Goal: Information Seeking & Learning: Learn about a topic

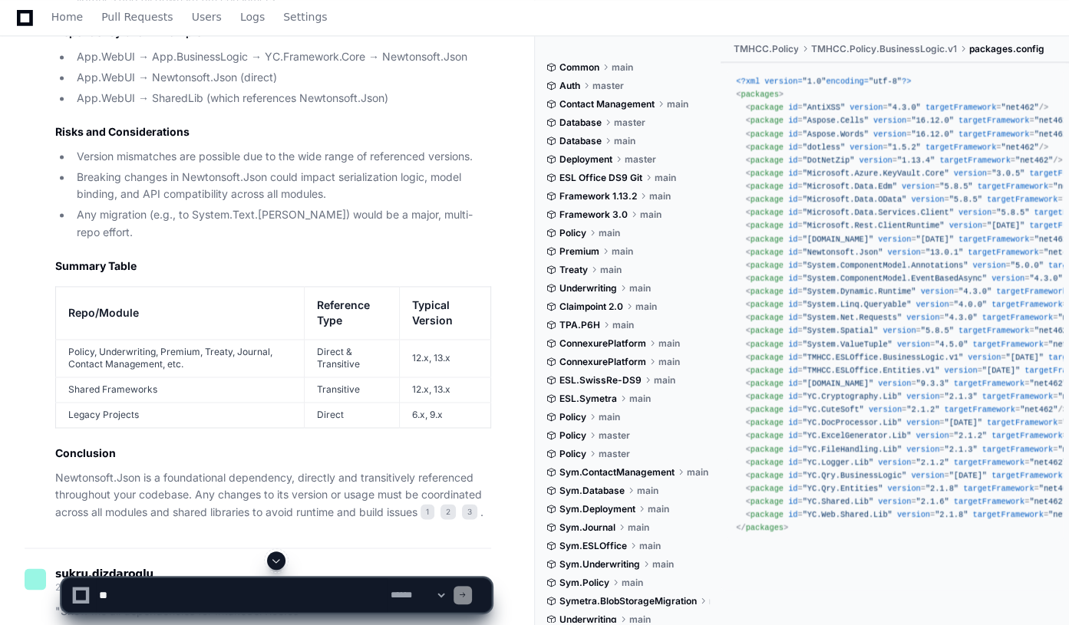
scroll to position [1555, 0]
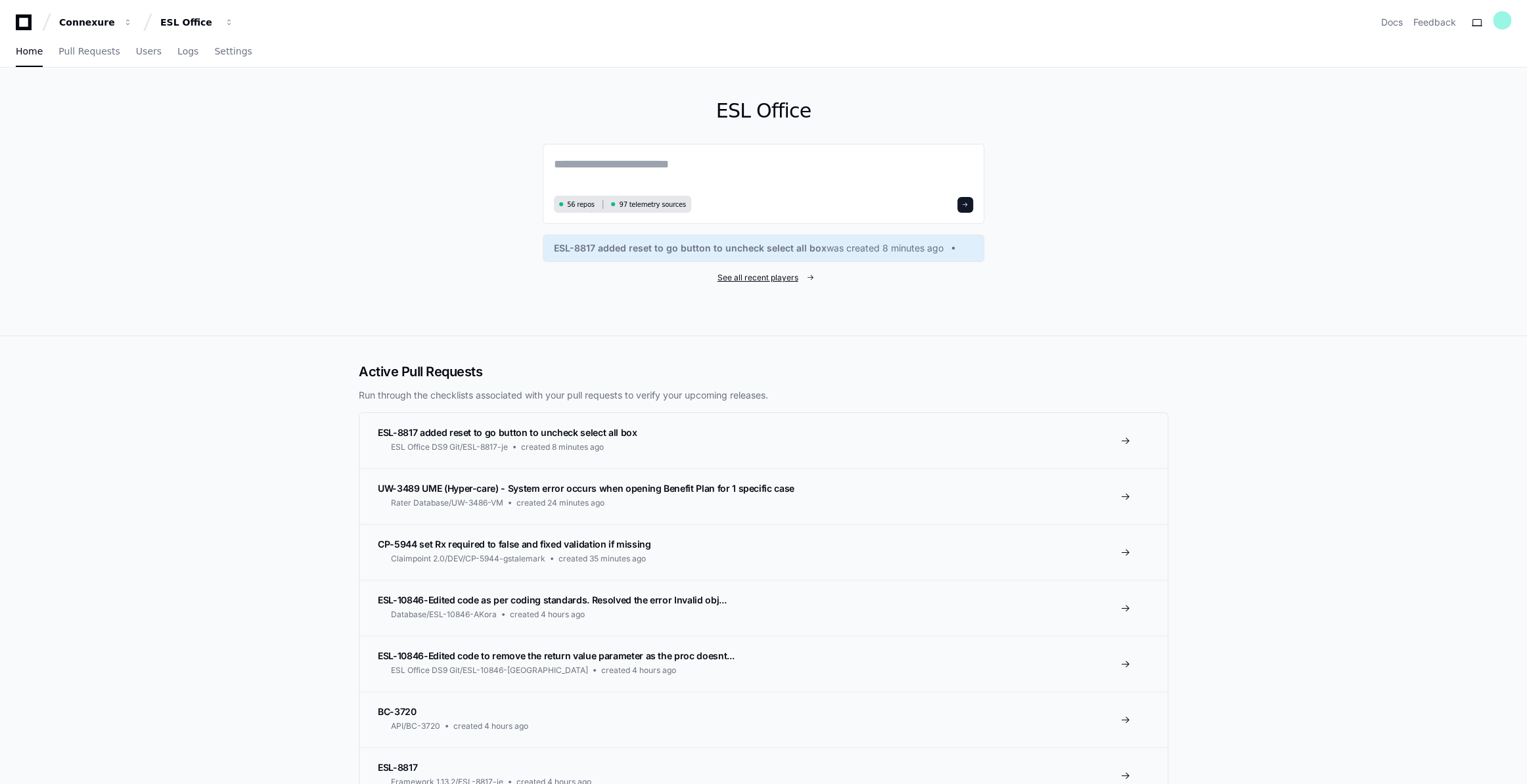
click at [769, 273] on span "See all recent players" at bounding box center [758, 277] width 81 height 10
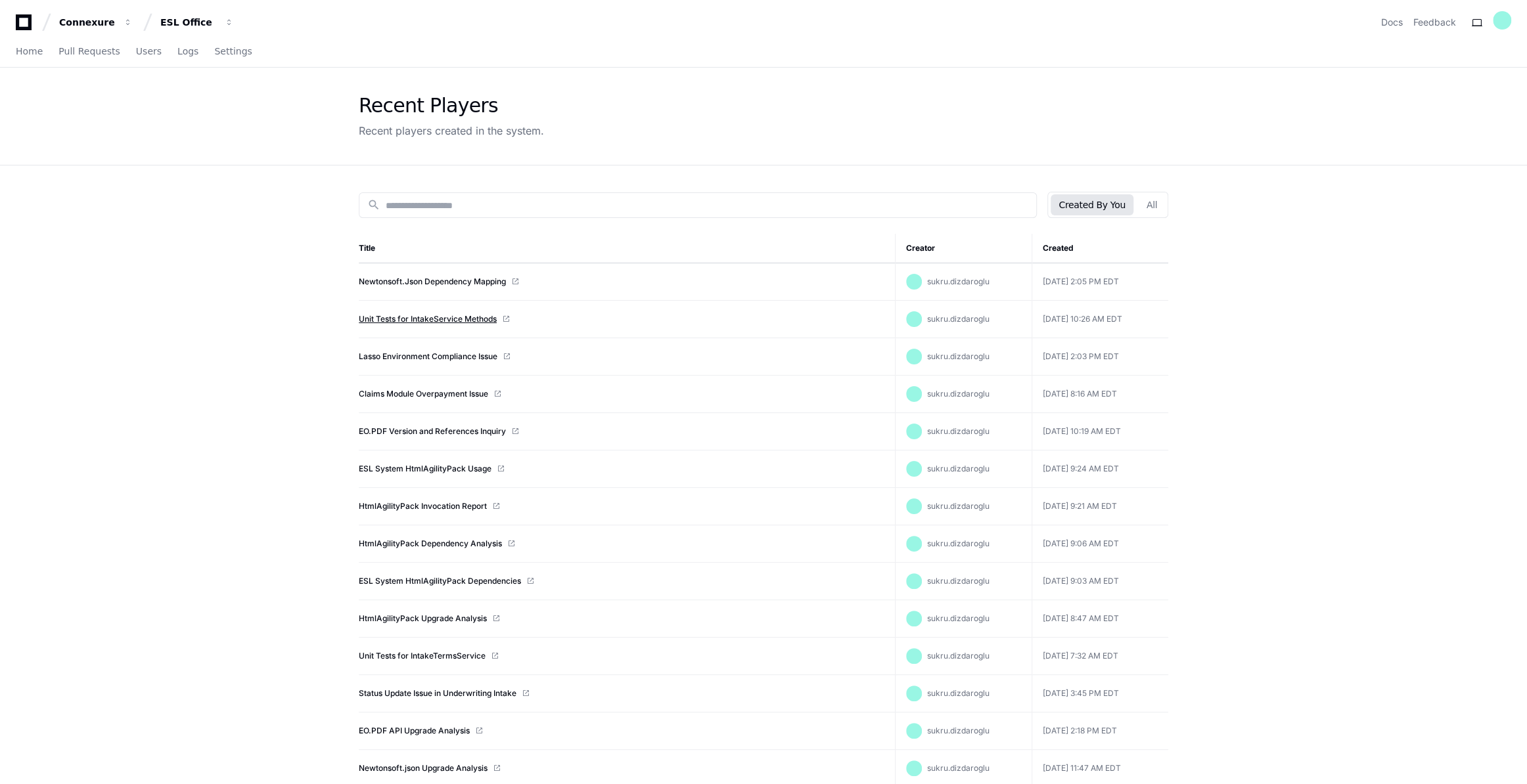
click at [433, 318] on link "Unit Tests for IntakeService Methods" at bounding box center [427, 319] width 138 height 10
click at [391, 282] on link "Newtonsoft.Json Dependency Mapping" at bounding box center [432, 282] width 147 height 10
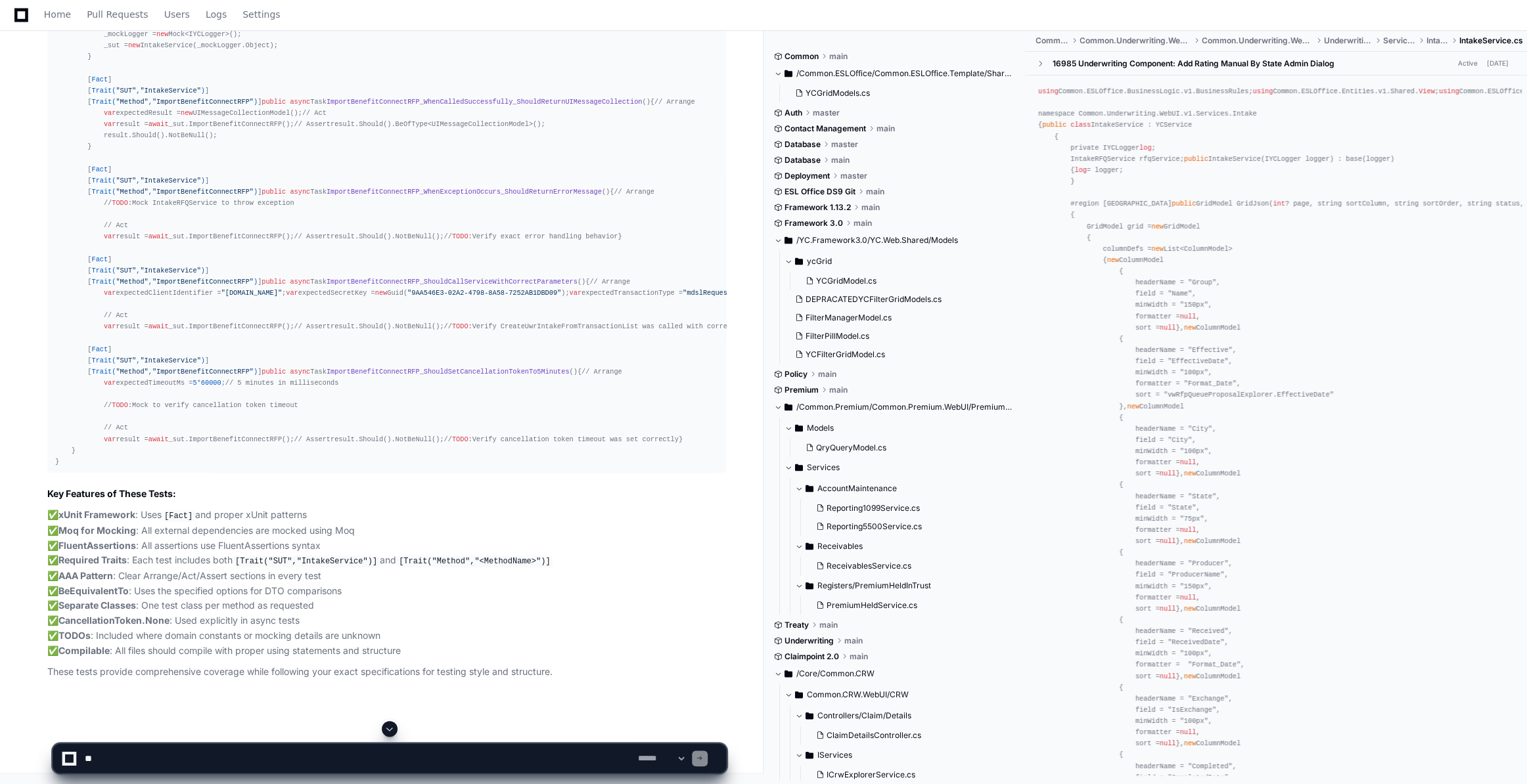
scroll to position [14568, 0]
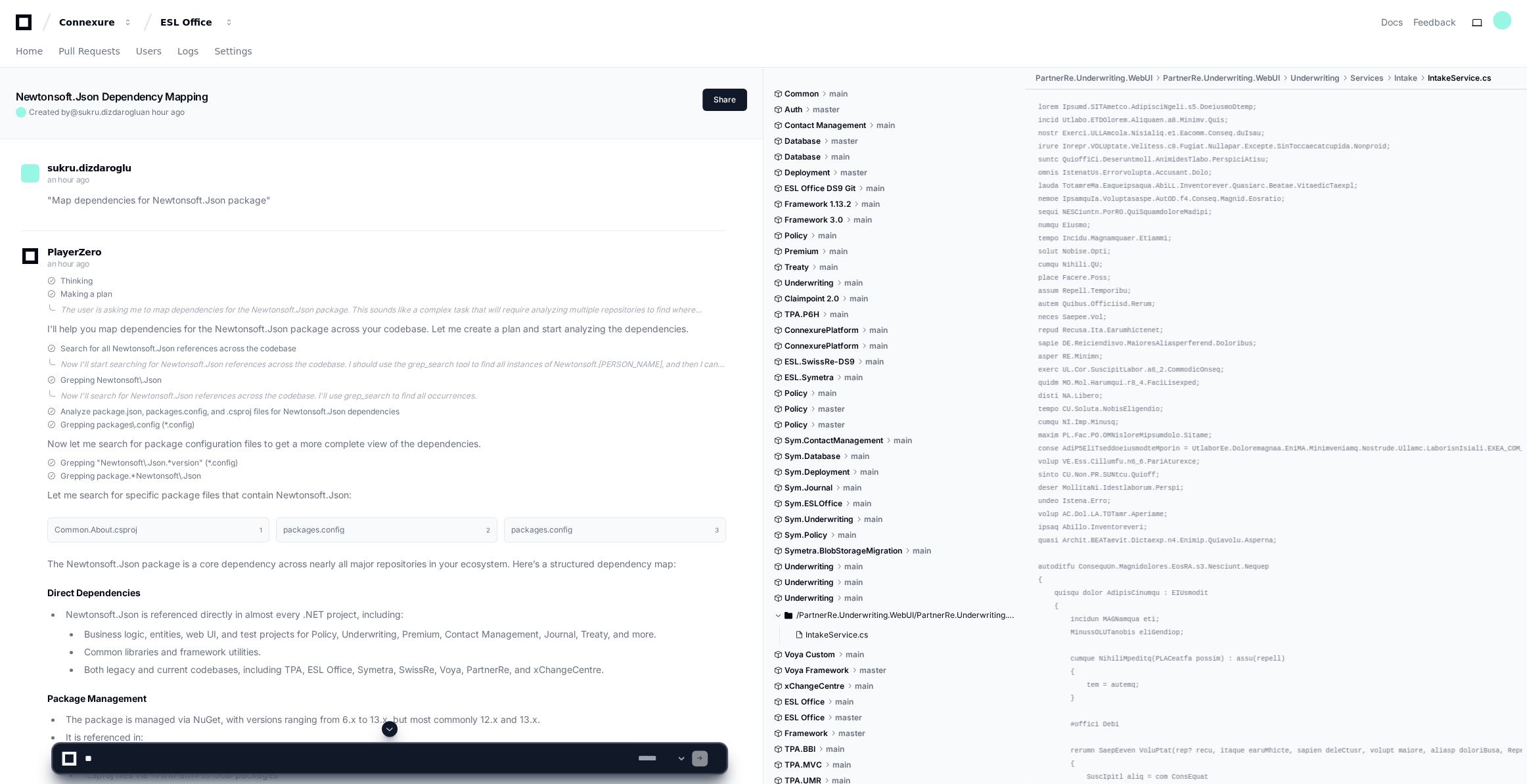
click at [387, 728] on span at bounding box center [390, 729] width 10 height 10
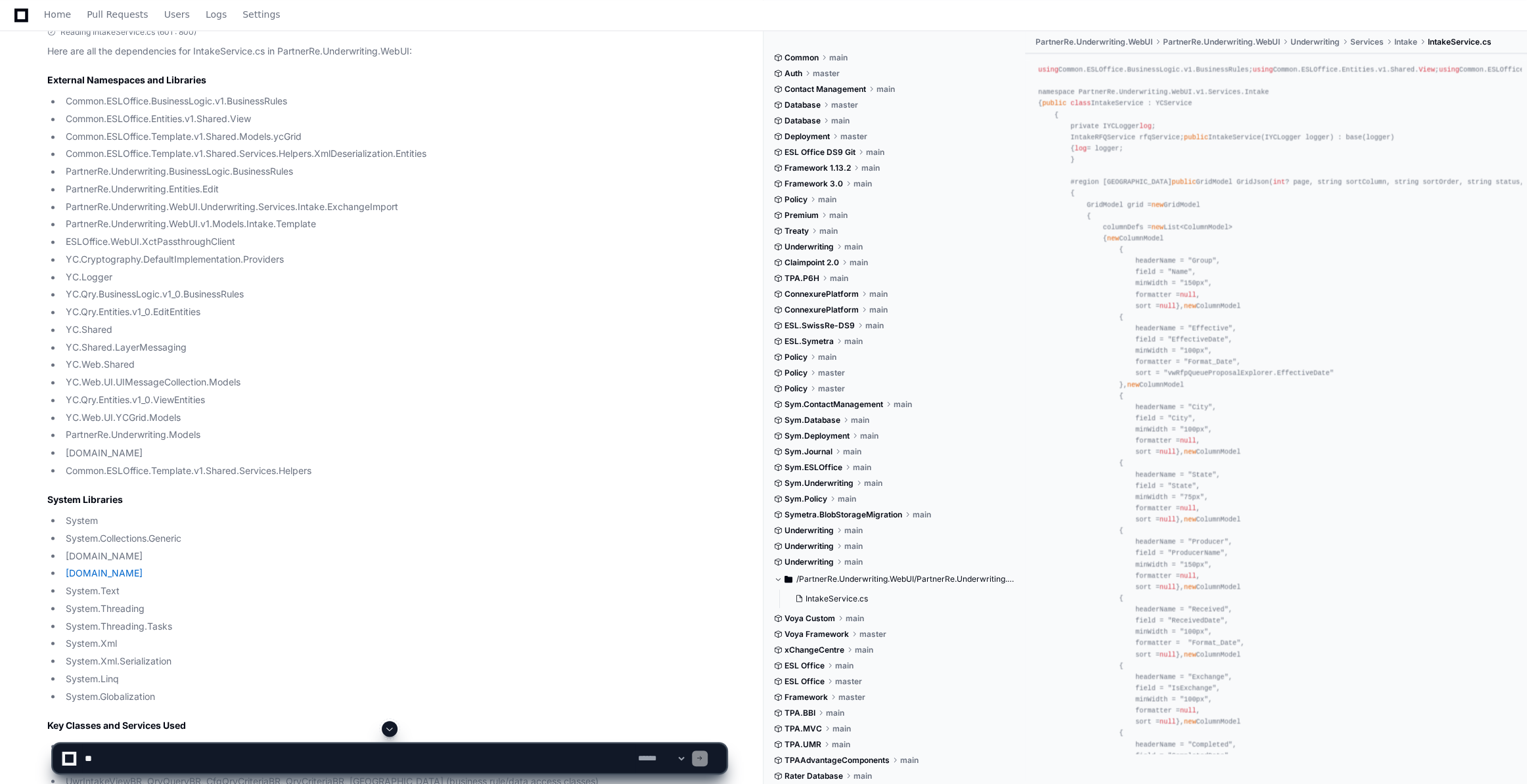
scroll to position [1838, 0]
